Goal: Information Seeking & Learning: Learn about a topic

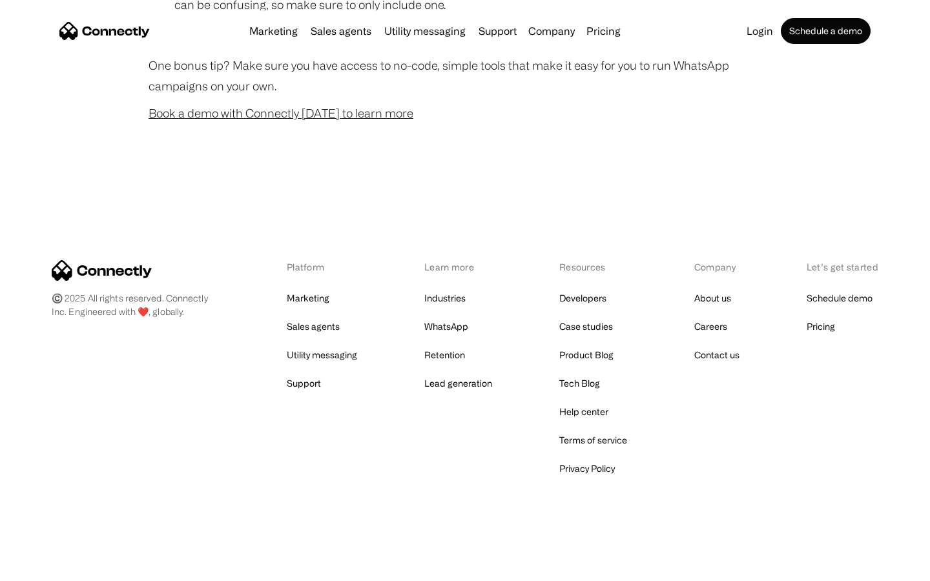
scroll to position [1278, 0]
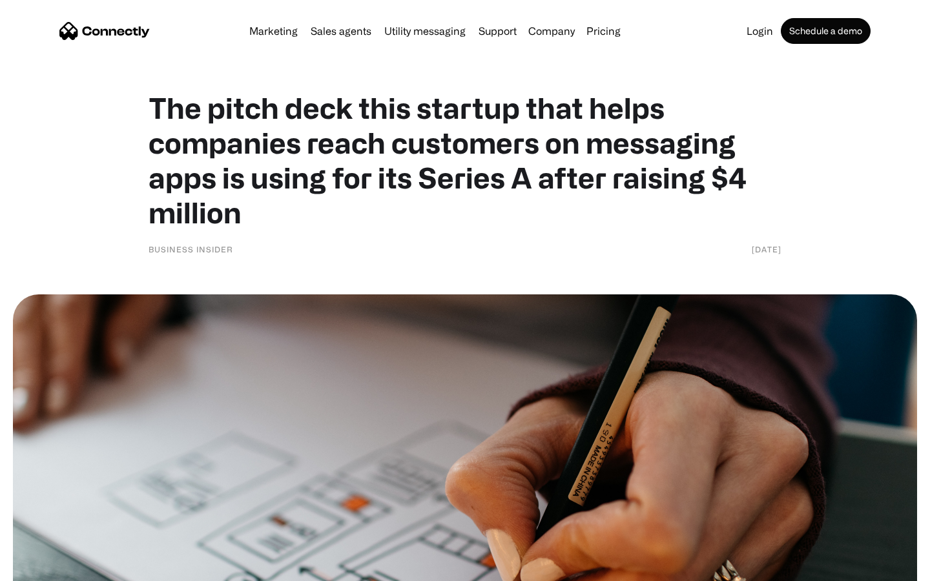
scroll to position [5597, 0]
